Goal: Find specific page/section: Find specific page/section

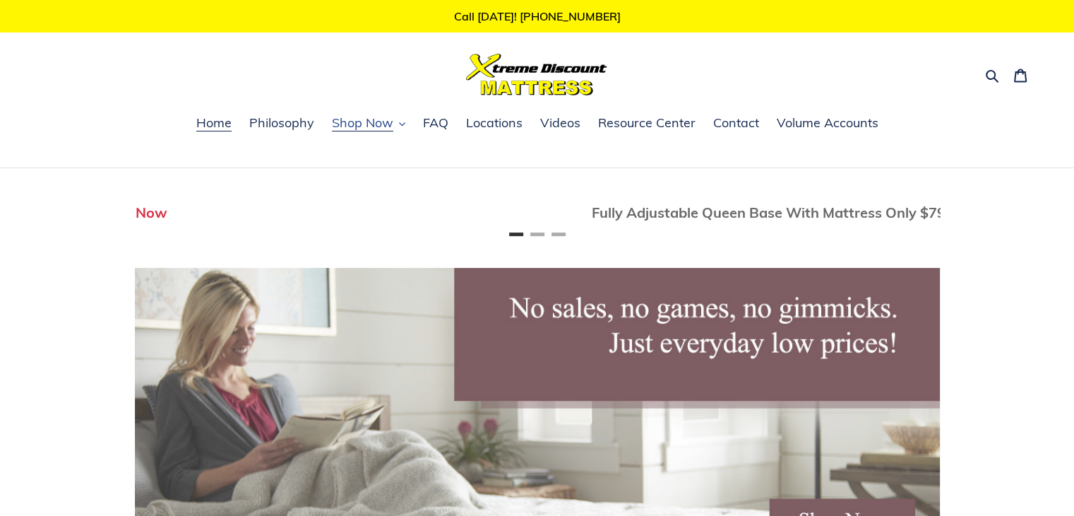
click at [399, 121] on icon "button" at bounding box center [402, 124] width 6 height 6
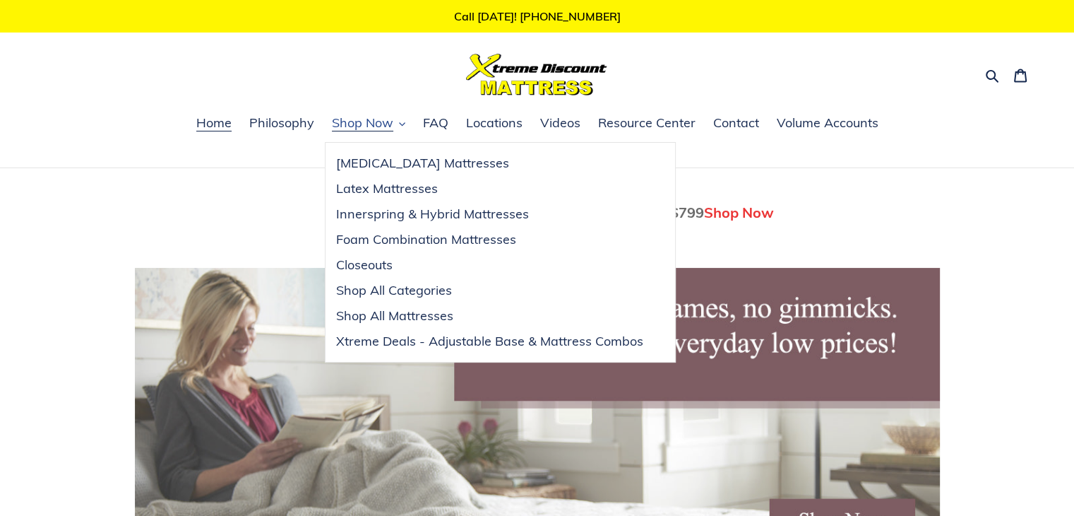
scroll to position [0, 805]
click at [487, 126] on span "Locations" at bounding box center [494, 122] width 57 height 17
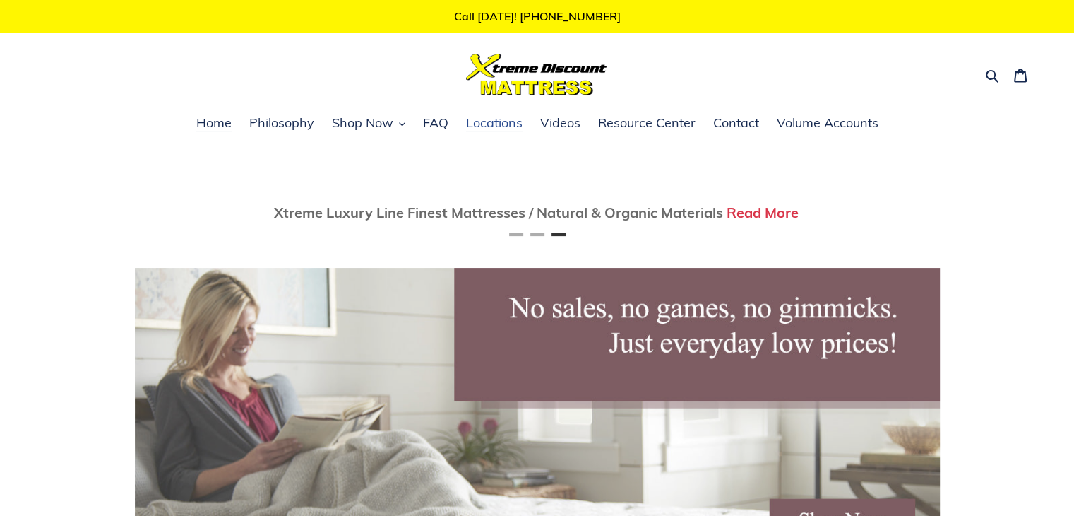
scroll to position [0, 1610]
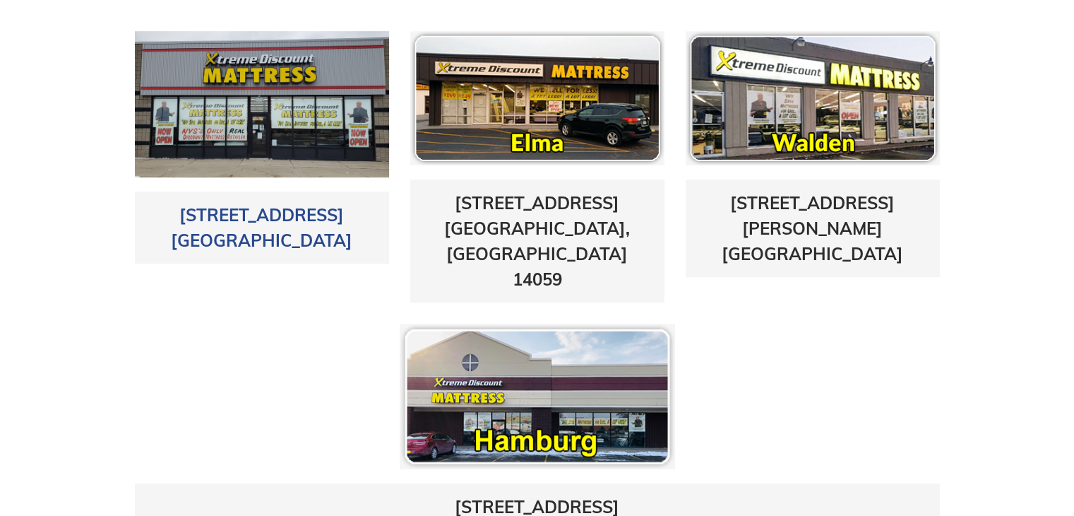
scroll to position [636, 0]
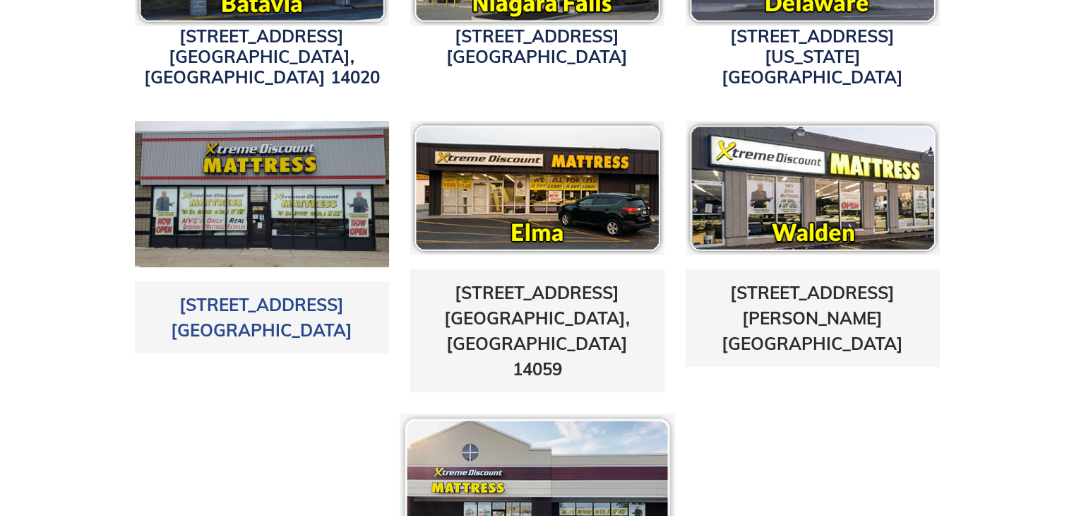
click at [257, 294] on link "5433 Transit Road East Amherst, NY 14221" at bounding box center [262, 317] width 182 height 47
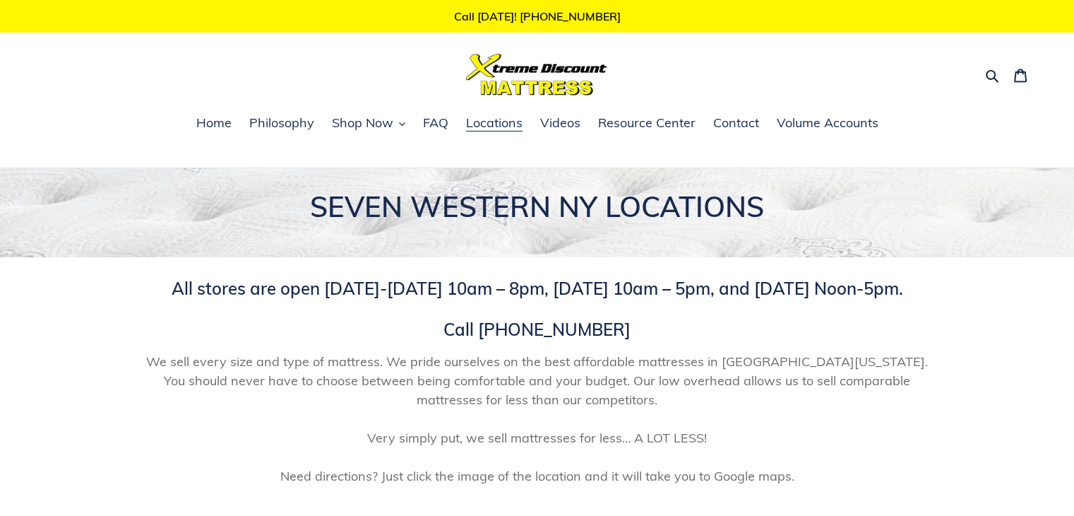
scroll to position [0, 0]
click at [302, 122] on span "Philosophy" at bounding box center [281, 122] width 65 height 17
